Goal: Transaction & Acquisition: Book appointment/travel/reservation

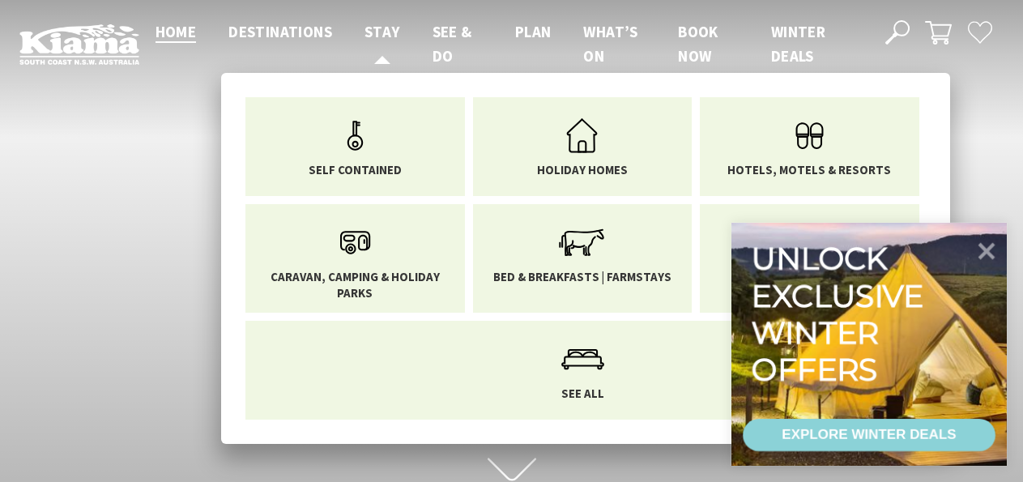
click at [377, 29] on span "Stay" at bounding box center [382, 31] width 36 height 19
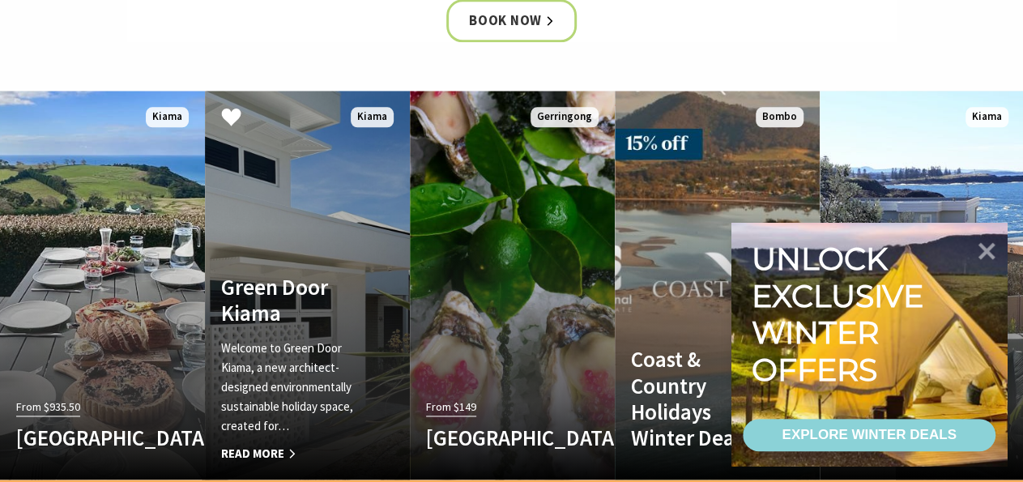
scroll to position [842, 0]
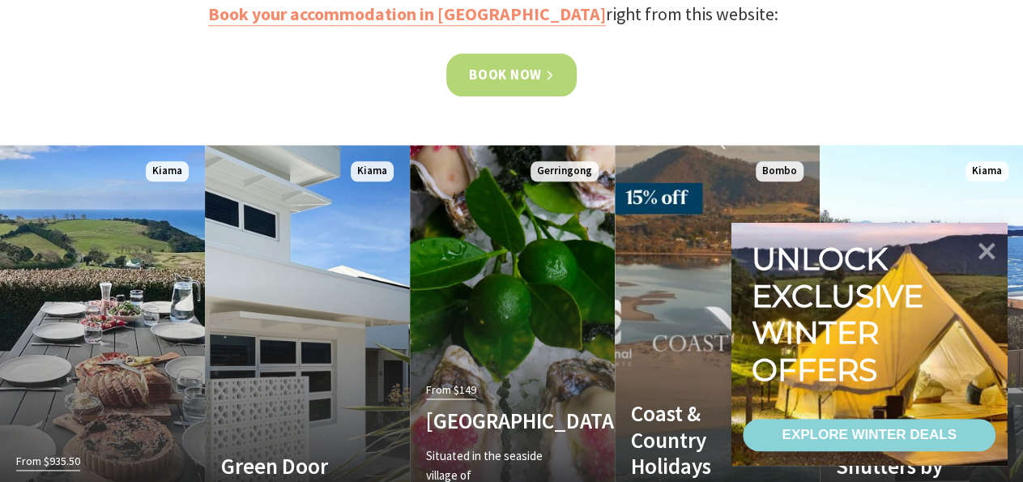
click at [536, 72] on link "Book now" at bounding box center [511, 74] width 130 height 43
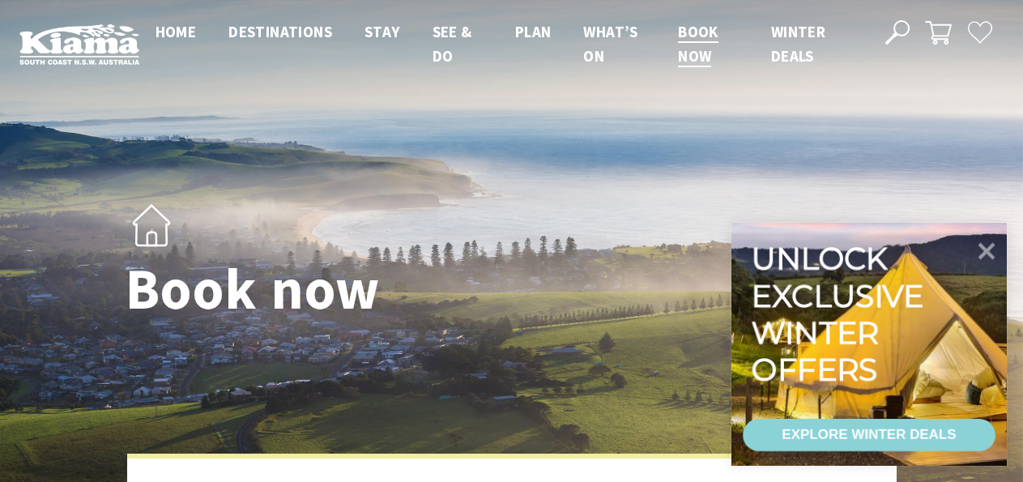
select select "3"
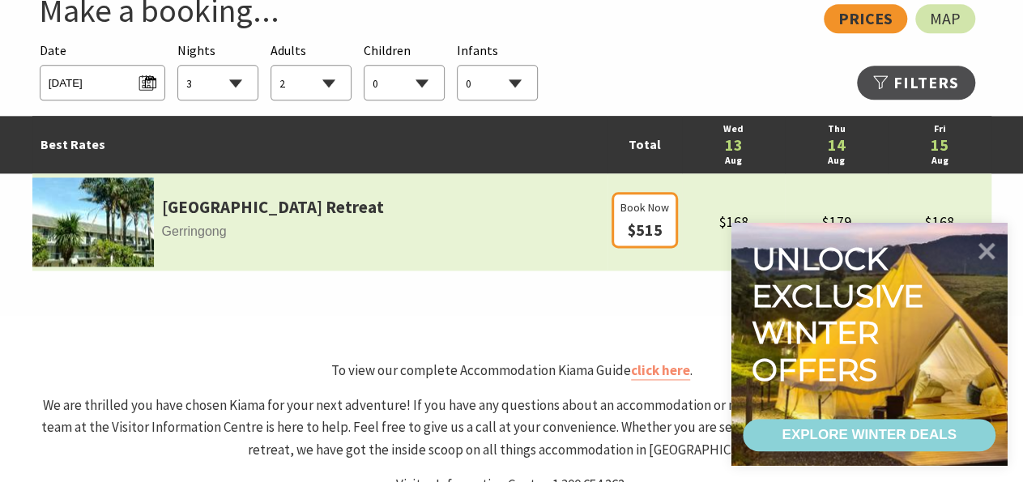
scroll to position [1011, 0]
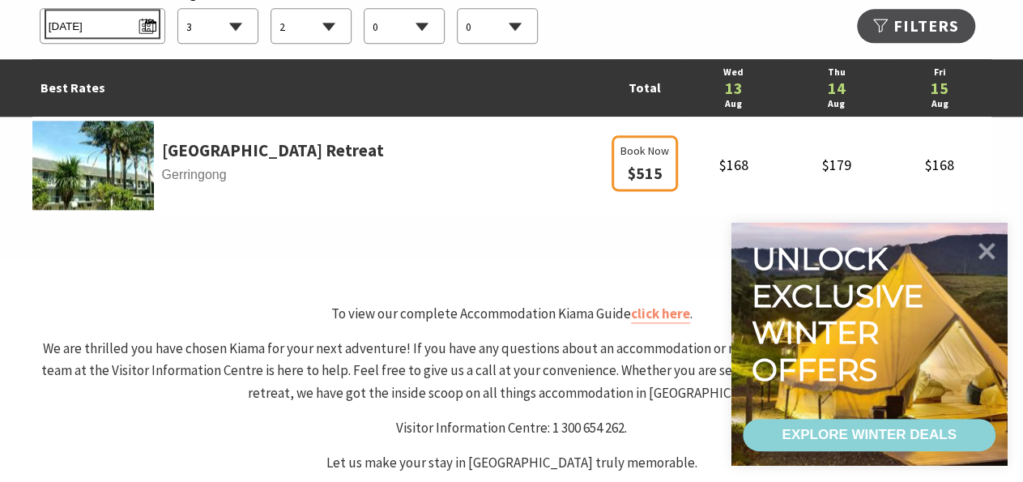
click at [152, 25] on span "Wed 13/08/2025" at bounding box center [103, 24] width 108 height 22
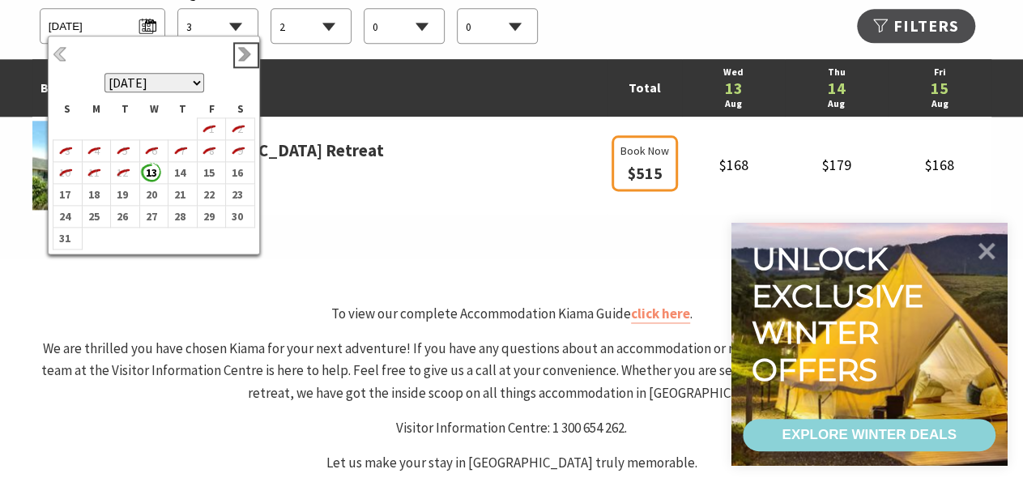
click at [247, 54] on link "Next" at bounding box center [246, 55] width 18 height 18
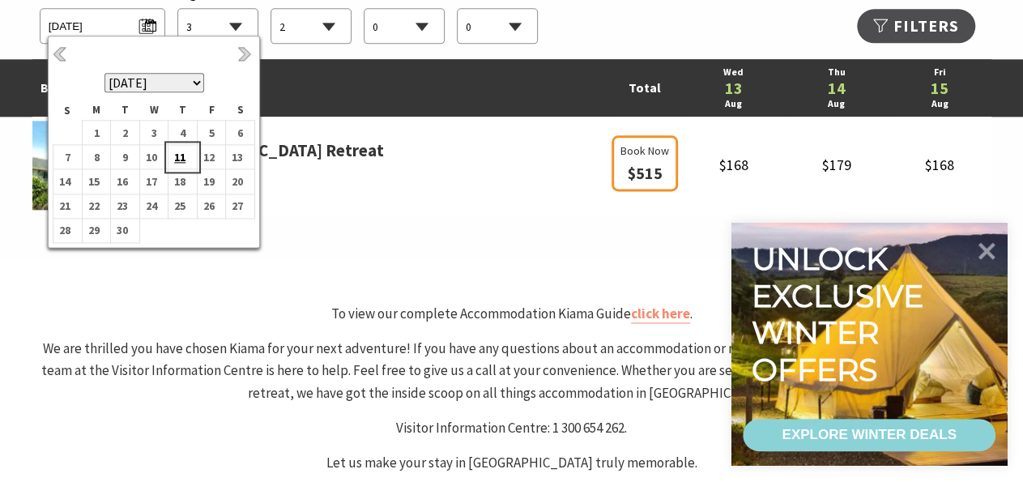
click at [175, 156] on b "11" at bounding box center [178, 157] width 21 height 21
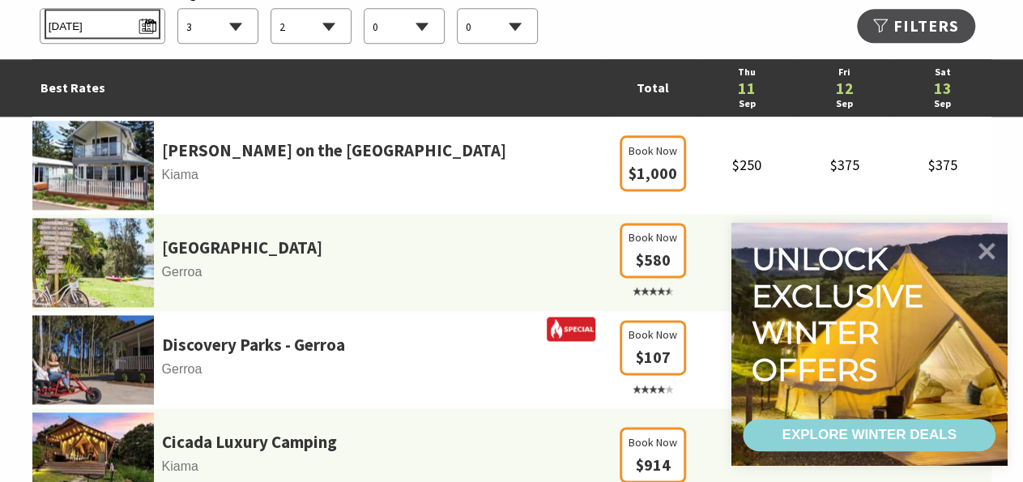
click at [150, 28] on span "Thu 11/09/2025" at bounding box center [103, 24] width 108 height 22
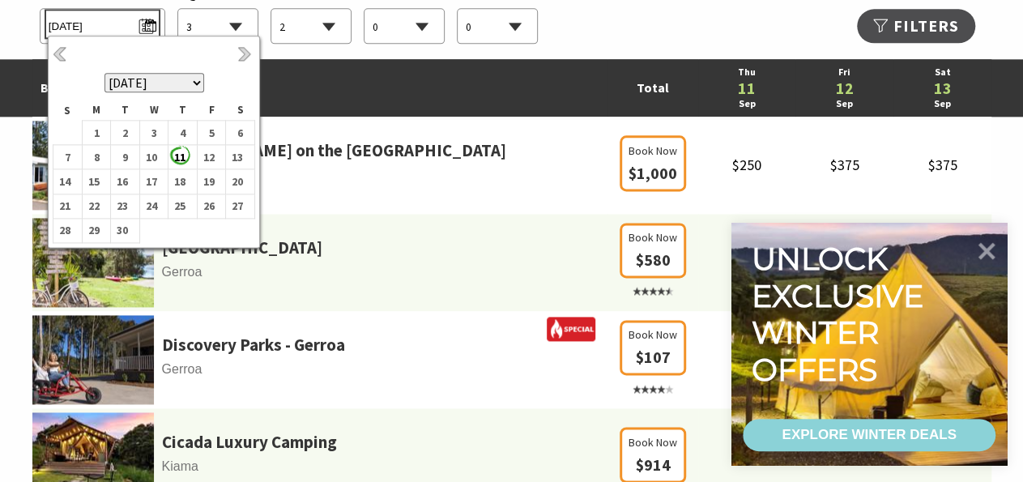
click at [150, 28] on span "Thu 11/09/2025" at bounding box center [103, 24] width 108 height 22
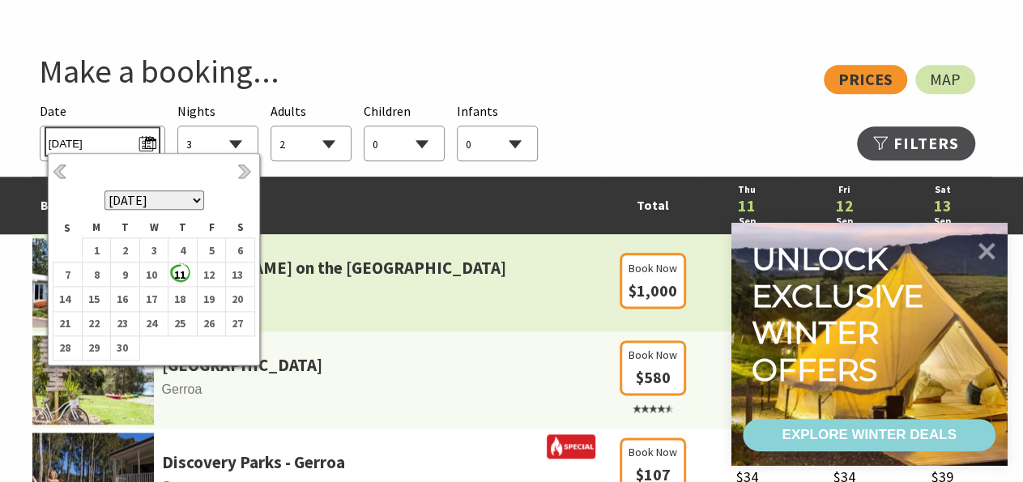
scroll to position [842, 0]
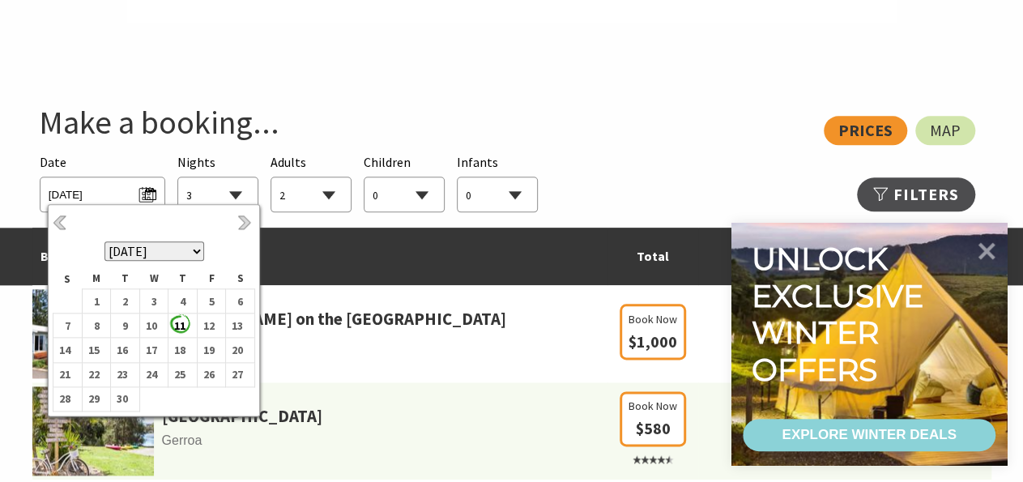
click at [271, 177] on select "0 1 2 3 4 5 6 7 8 9 10 11 12 13 14 15 16 17 18 19 20 21 22 23 24 25 26 27 28 29…" at bounding box center [310, 195] width 79 height 36
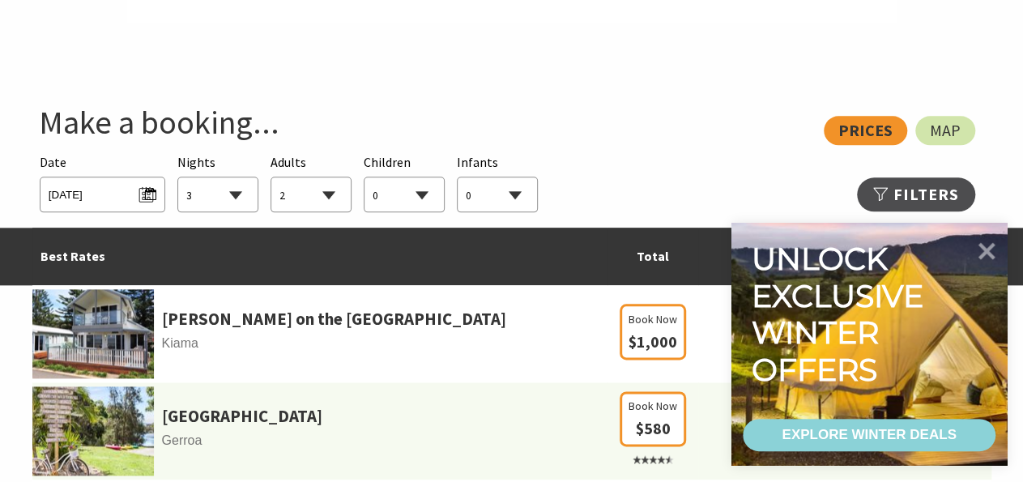
select select "1"
click option "1" at bounding box center [0, 0] width 0 height 0
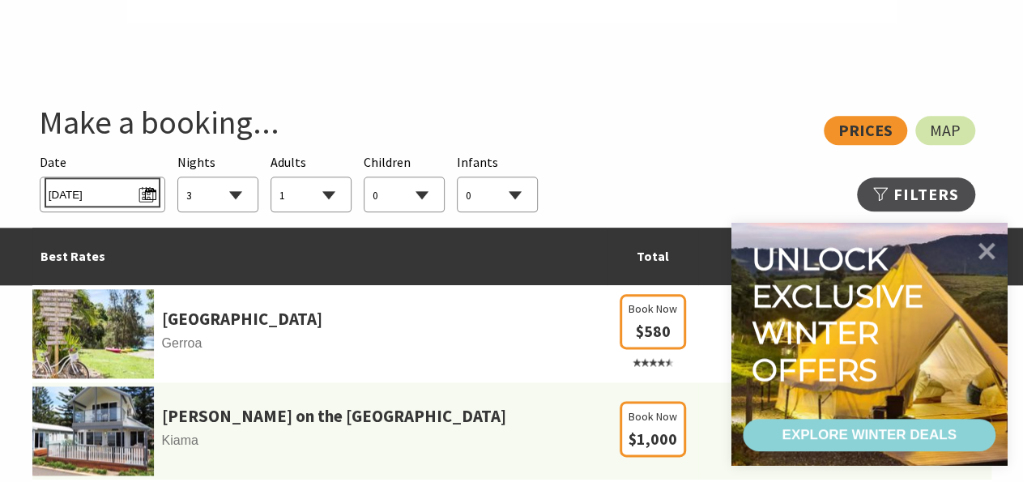
click at [151, 189] on span "Thu 11/09/2025" at bounding box center [103, 192] width 108 height 22
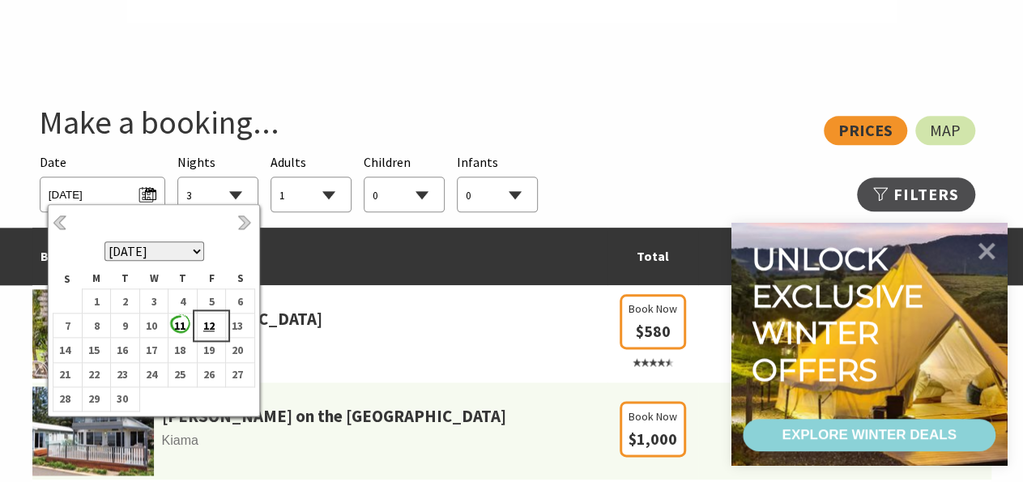
click at [207, 324] on b "12" at bounding box center [208, 325] width 21 height 21
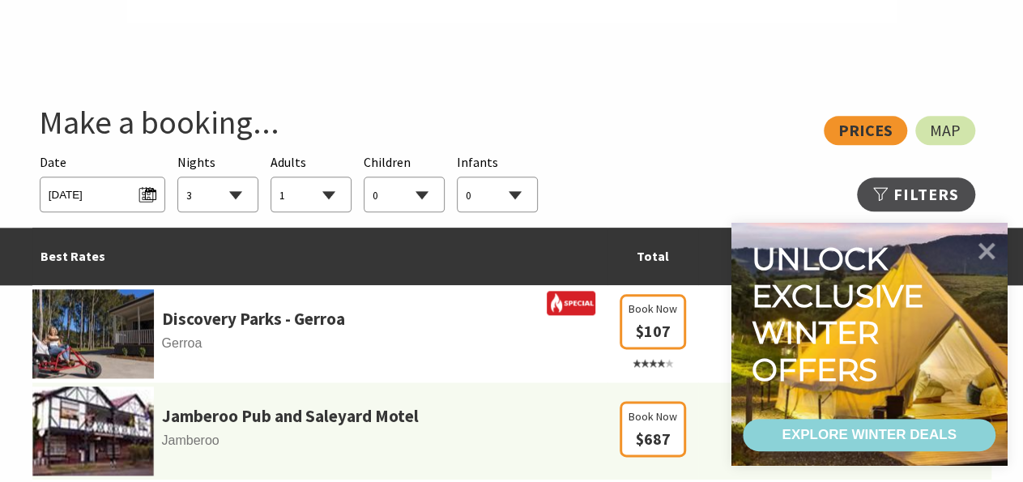
click at [178, 177] on select "1 2 3 4 5 6 7 8 9 10 11 12 13 14 15 16 17 18 19 20 21 22 23 24 25 26 27 28 29 30" at bounding box center [217, 195] width 79 height 36
select select "2"
click option "2" at bounding box center [0, 0] width 0 height 0
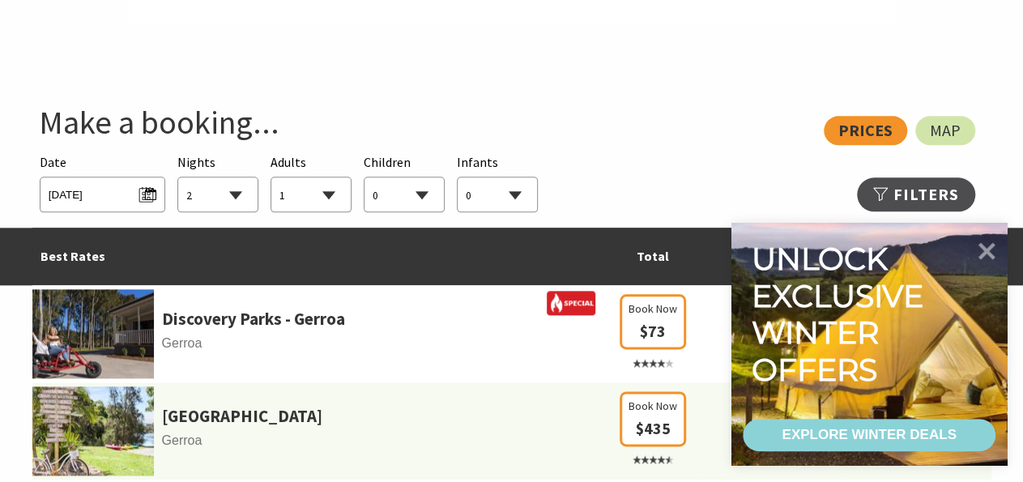
scroll to position [1011, 0]
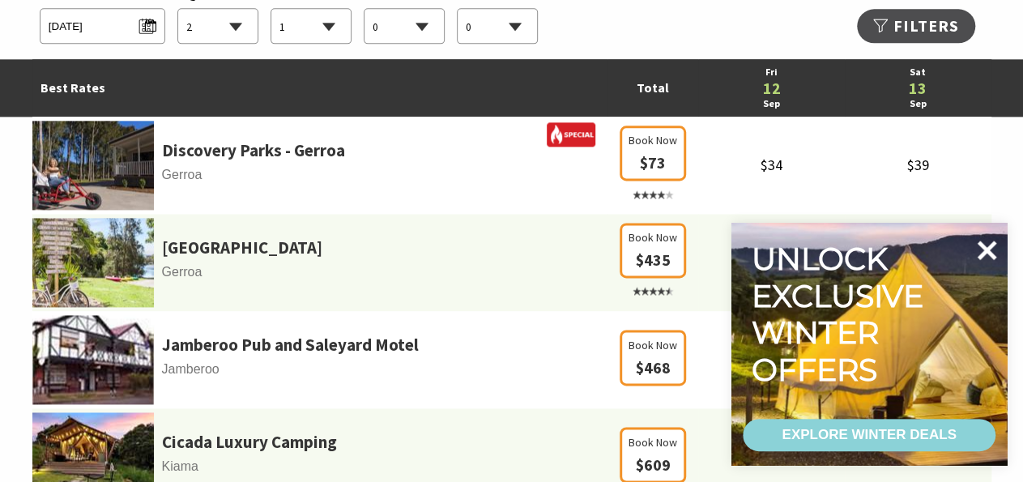
click at [985, 249] on icon at bounding box center [986, 250] width 19 height 19
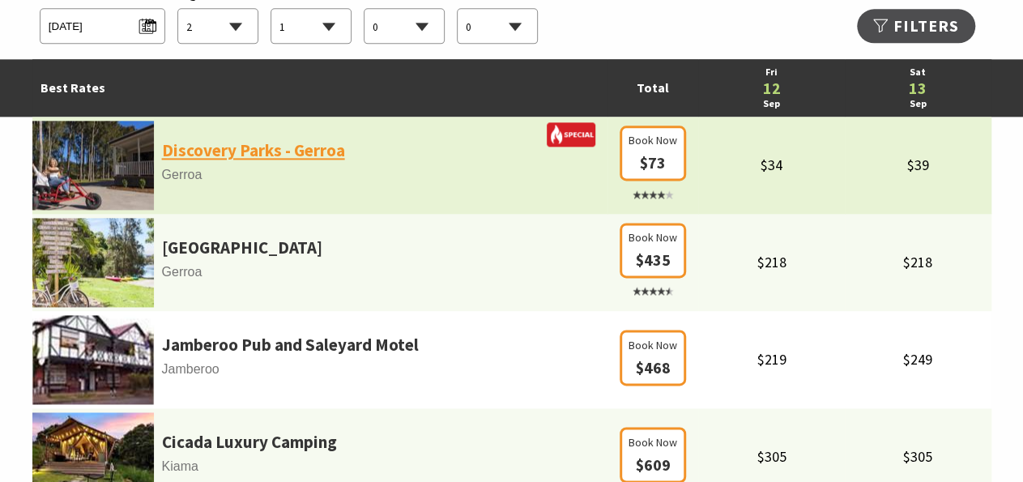
click at [258, 154] on link "Discovery Parks - Gerroa" at bounding box center [253, 151] width 183 height 28
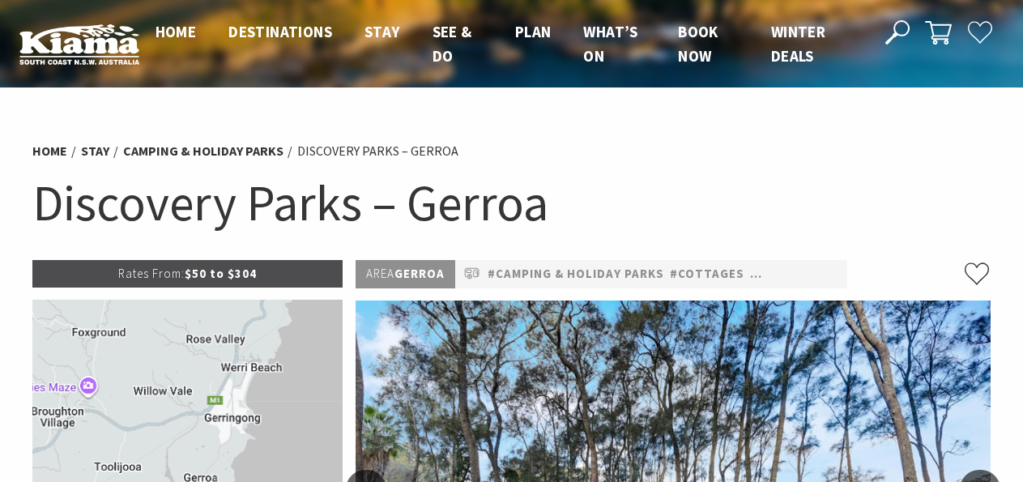
select select "2"
select select "1"
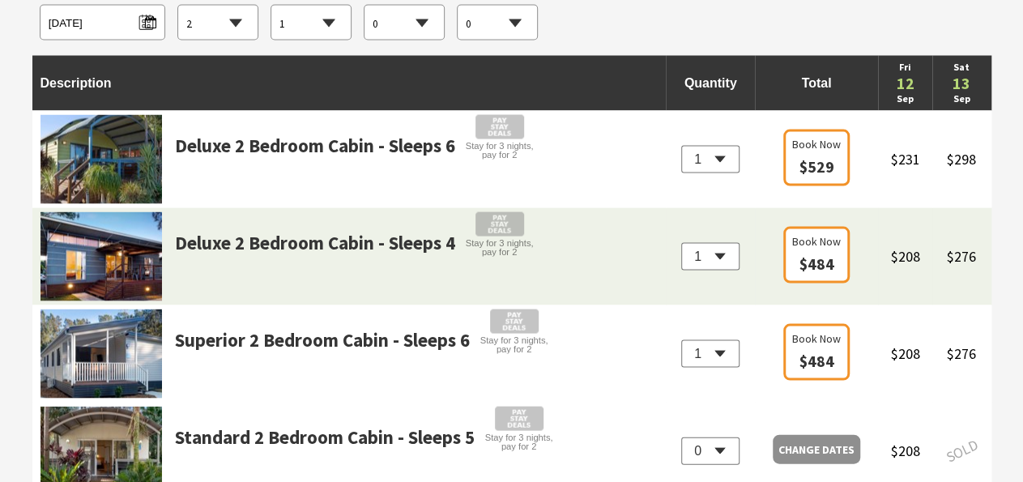
scroll to position [1179, 0]
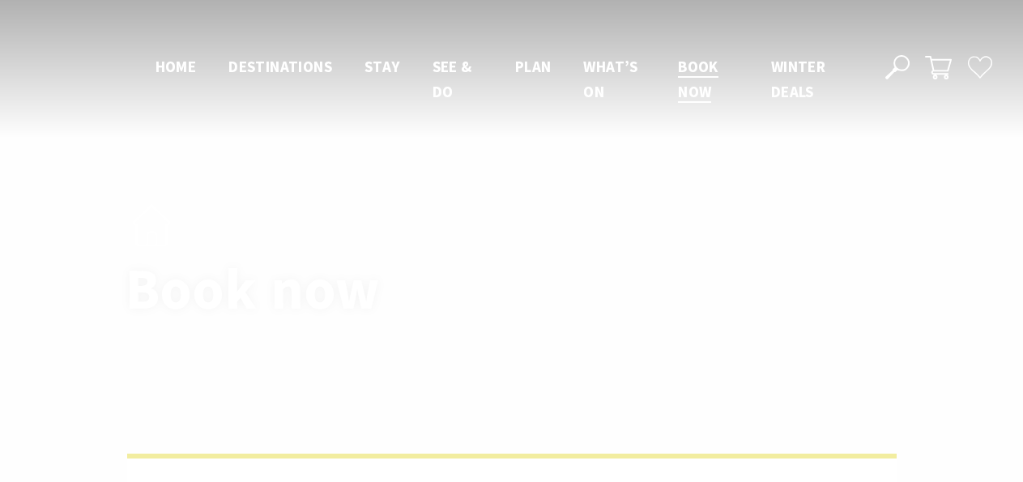
select select "2"
select select "1"
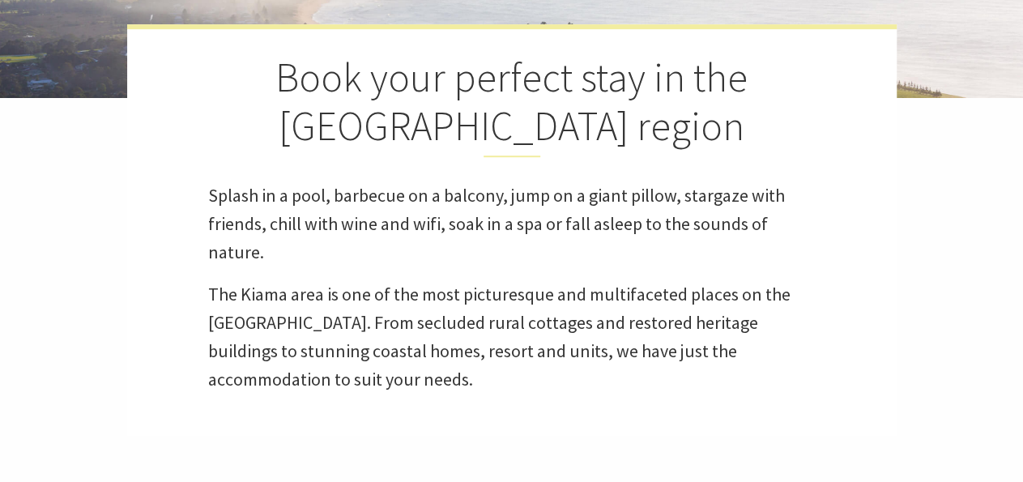
scroll to position [337, 0]
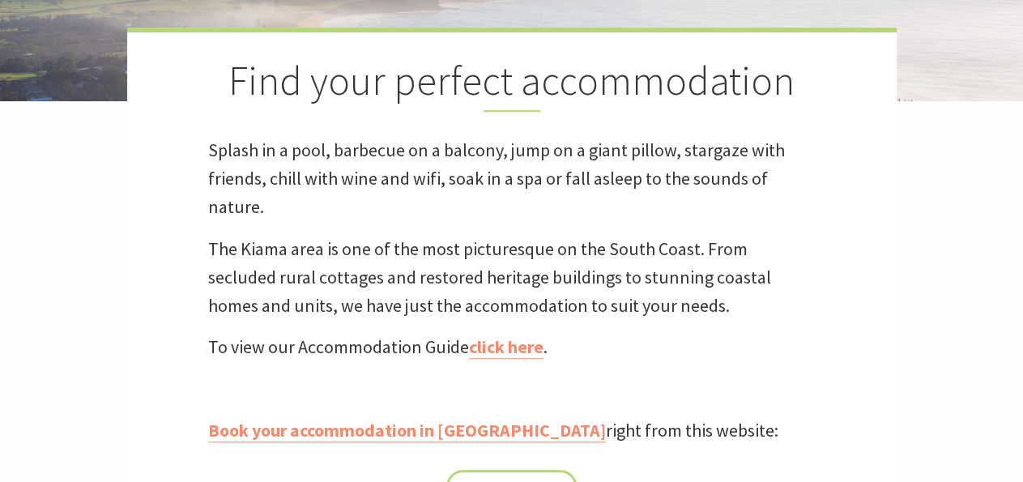
scroll to position [505, 0]
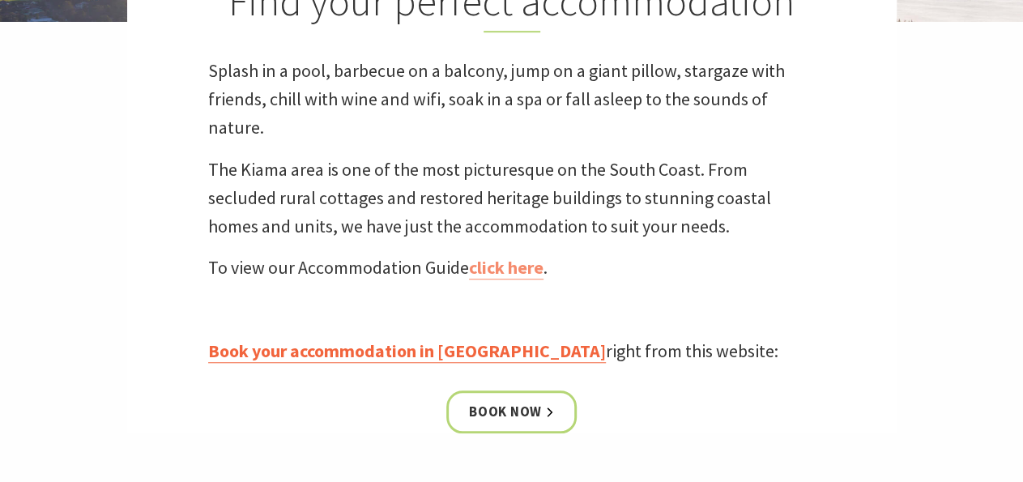
click at [365, 346] on link "Book your accommodation in [GEOGRAPHIC_DATA]" at bounding box center [407, 350] width 398 height 23
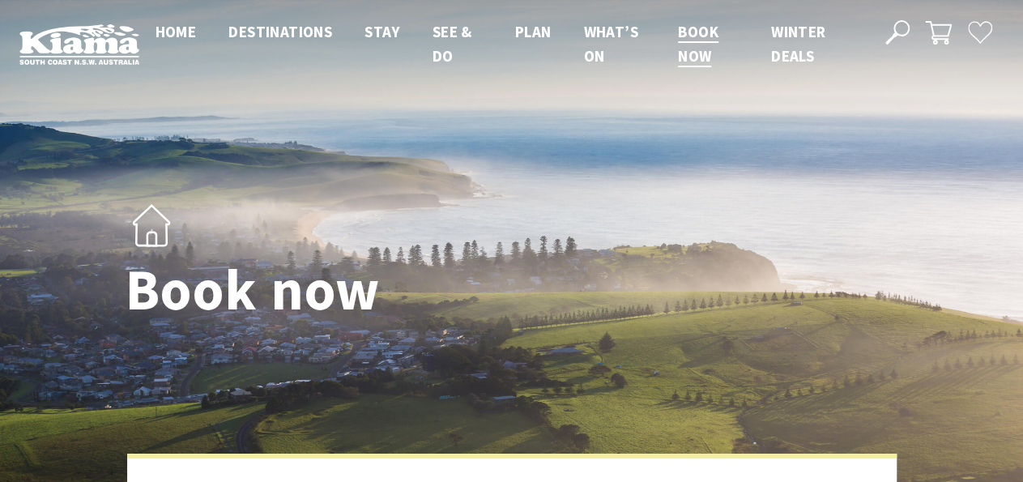
select select "2"
select select "1"
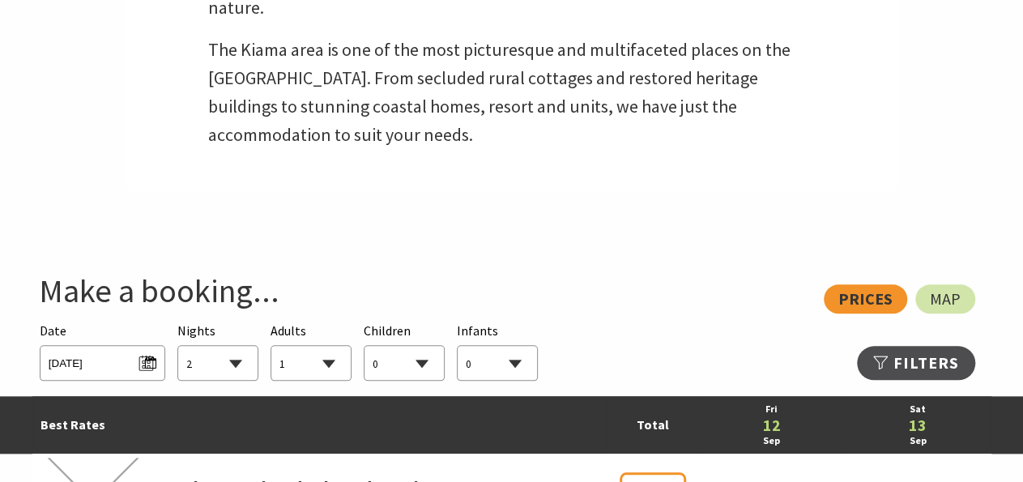
scroll to position [842, 0]
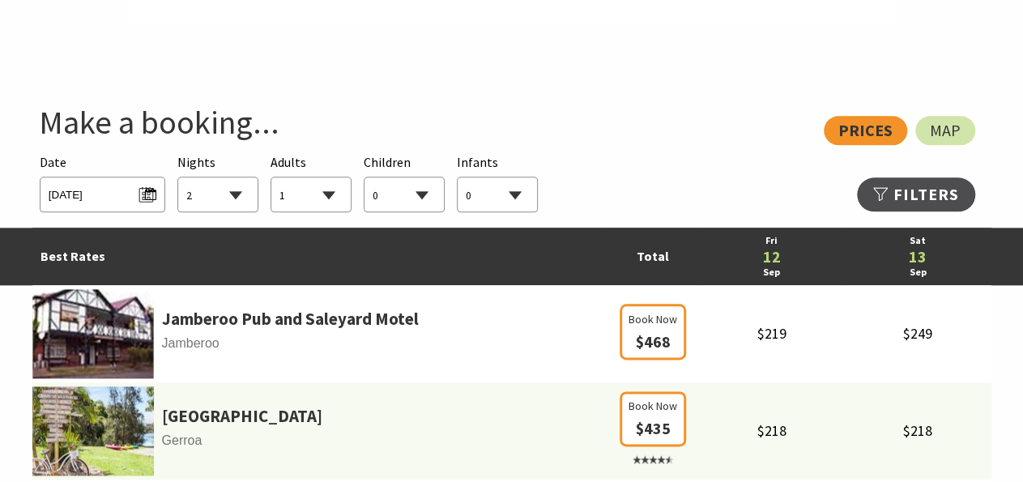
click at [178, 177] on select "1 2 3 4 5 6 7 8 9 10 11 12 13 14 15 16 17 18 19 20 21 22 23 24 25 26 27 28 29 30" at bounding box center [217, 195] width 79 height 36
select select "1"
click option "1" at bounding box center [0, 0] width 0 height 0
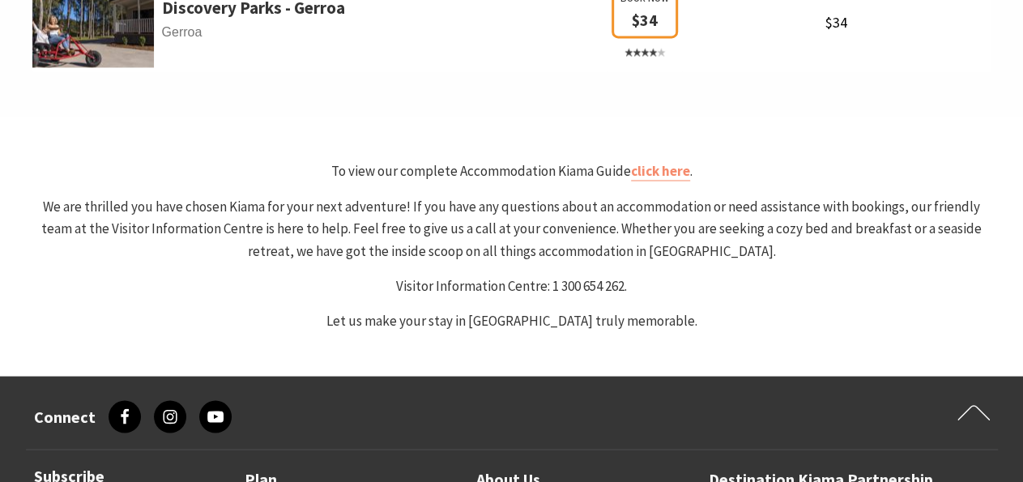
scroll to position [1684, 0]
